Goal: Transaction & Acquisition: Purchase product/service

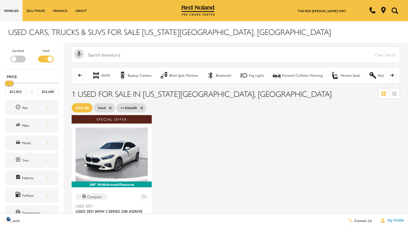
click at [192, 102] on ul "Clear All Used <= $26,688" at bounding box center [236, 108] width 328 height 12
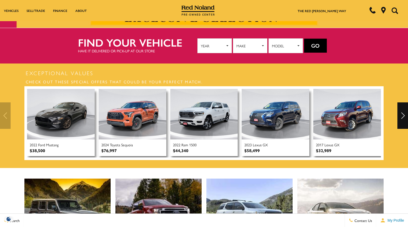
click at [70, 79] on h3 "Check out these special offers that could be your perfect match." at bounding box center [203, 81] width 359 height 9
click at [53, 107] on img at bounding box center [61, 114] width 68 height 51
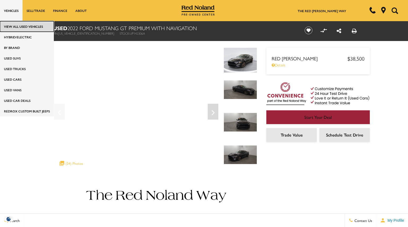
click at [16, 27] on link "View All Used Vehicles" at bounding box center [27, 26] width 54 height 11
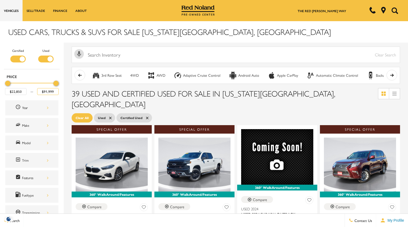
drag, startPoint x: 54, startPoint y: 90, endPoint x: 28, endPoint y: 90, distance: 25.7
click at [28, 90] on div "$22,850 $91,999" at bounding box center [32, 91] width 54 height 7
type input "$25,000"
click at [69, 96] on div "39 Used and Certified Used for Sale in Colorado Springs, CO" at bounding box center [236, 99] width 344 height 27
